Goal: Task Accomplishment & Management: Use online tool/utility

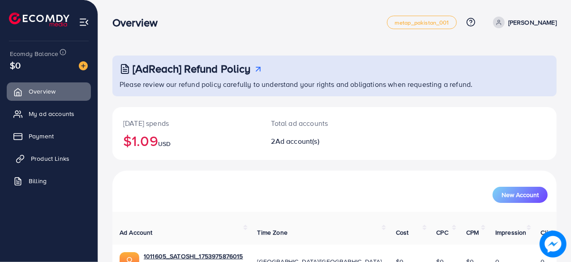
click at [33, 161] on span "Product Links" at bounding box center [50, 158] width 39 height 9
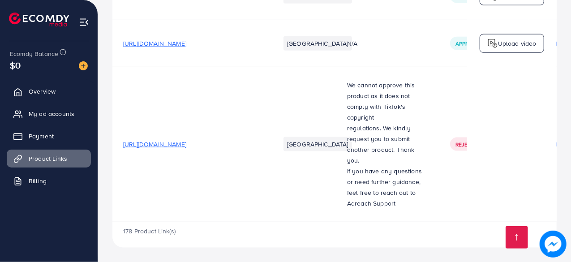
scroll to position [15032, 0]
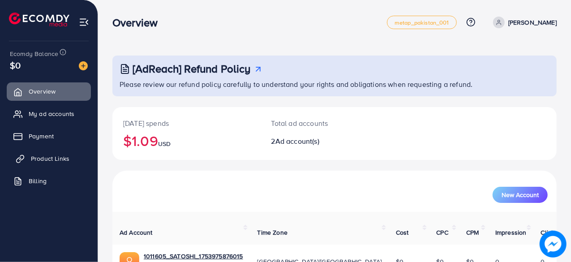
click at [53, 158] on span "Product Links" at bounding box center [50, 158] width 39 height 9
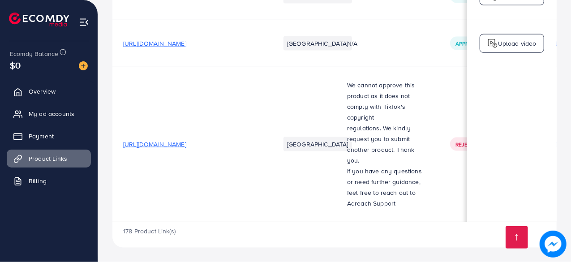
scroll to position [0, 0]
click at [186, 48] on span "[URL][DOMAIN_NAME]" at bounding box center [154, 43] width 63 height 9
